Goal: Task Accomplishment & Management: Manage account settings

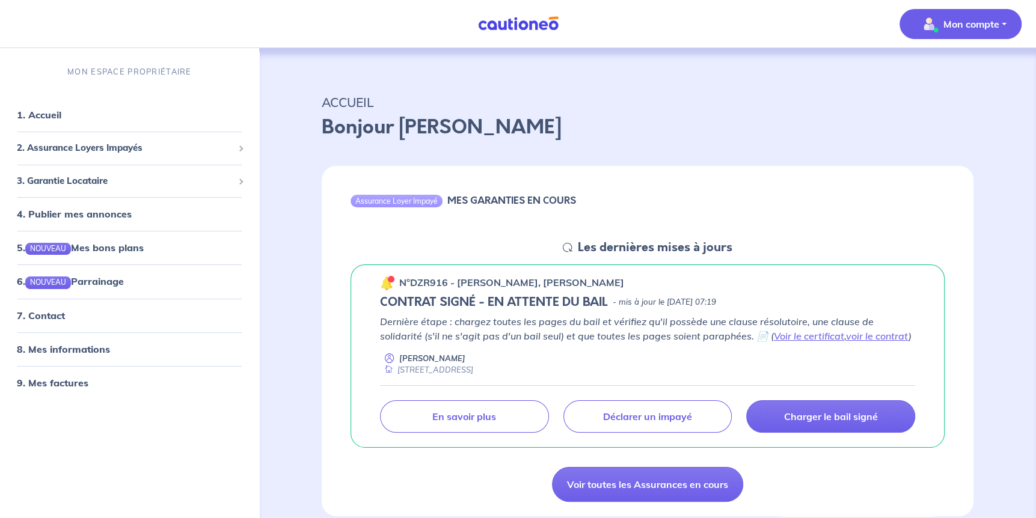
click at [991, 26] on p "Mon compte" at bounding box center [972, 24] width 56 height 14
click at [953, 66] on link "Mes informations" at bounding box center [948, 74] width 97 height 19
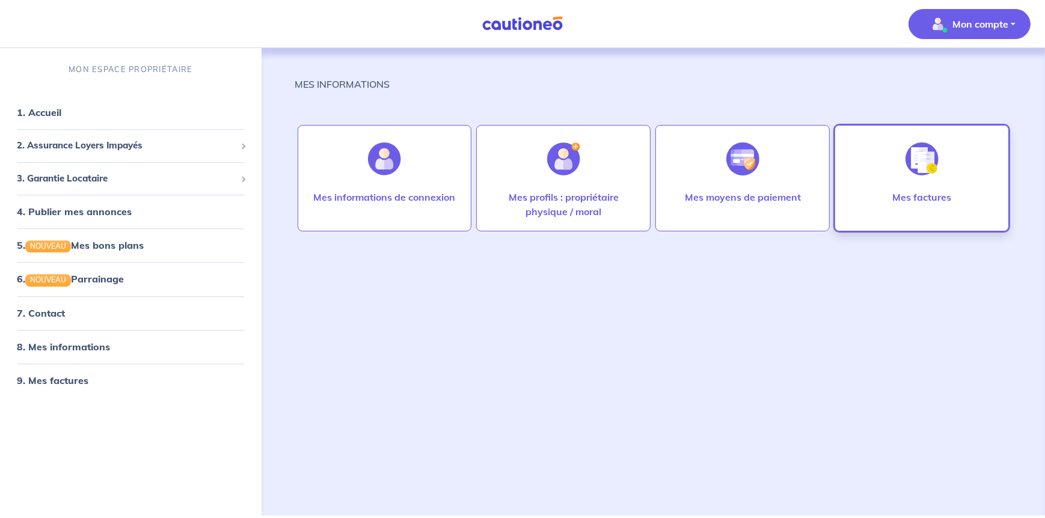
click at [874, 204] on div "Mes factures" at bounding box center [922, 178] width 174 height 106
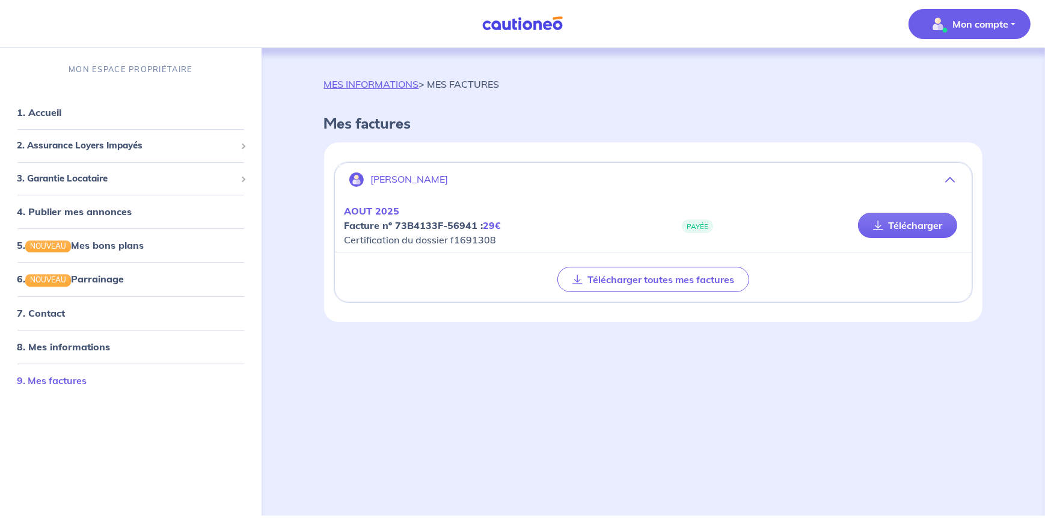
click at [73, 375] on link "9. Mes factures" at bounding box center [52, 381] width 70 height 12
click at [959, 174] on button "[PERSON_NAME]" at bounding box center [653, 179] width 637 height 29
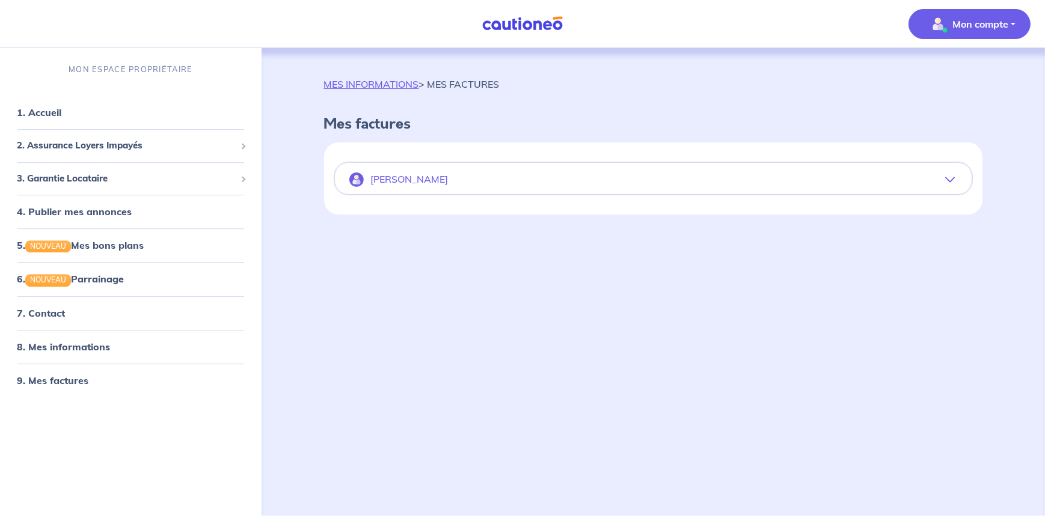
click at [959, 174] on button "[PERSON_NAME]" at bounding box center [653, 179] width 637 height 29
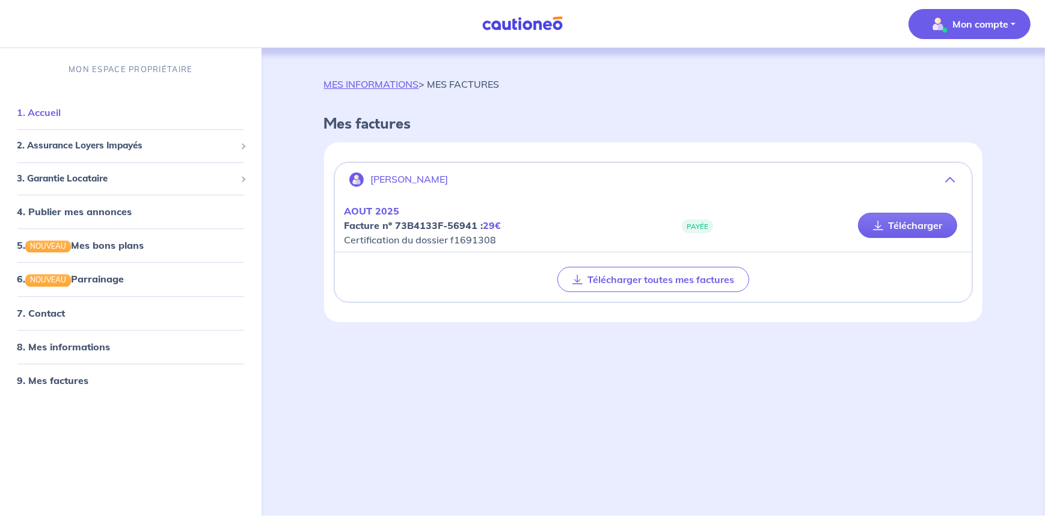
click at [54, 118] on link "1. Accueil" at bounding box center [39, 112] width 44 height 12
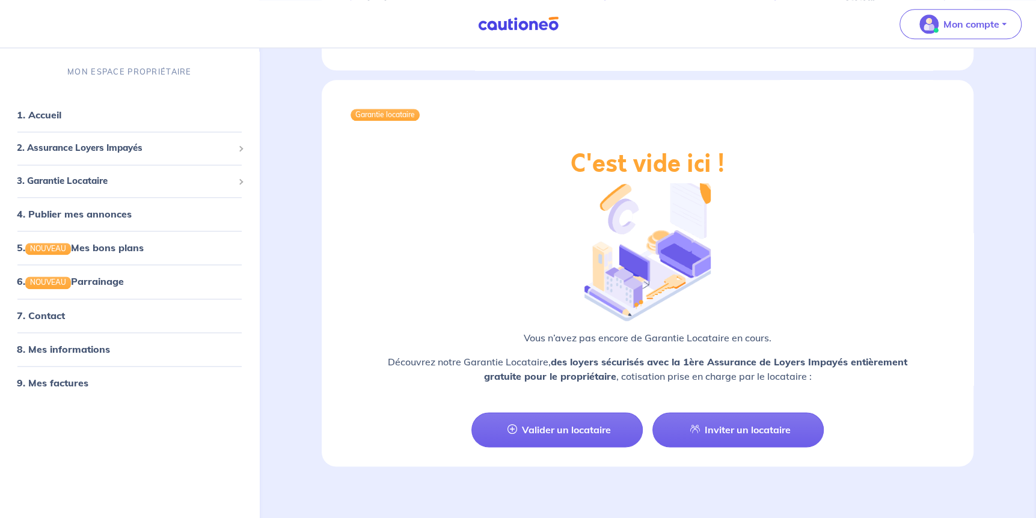
scroll to position [1261, 0]
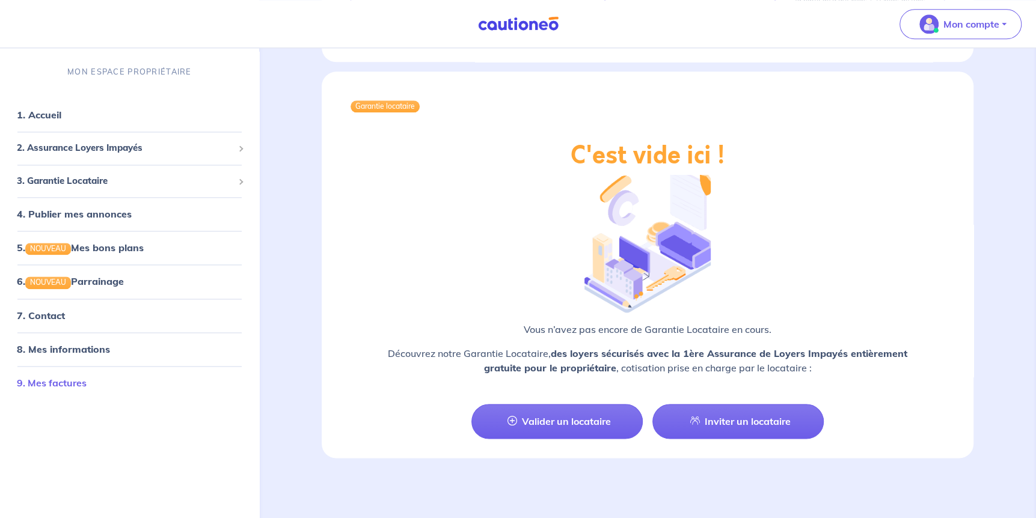
click at [87, 386] on link "9. Mes factures" at bounding box center [52, 383] width 70 height 12
